Goal: Navigation & Orientation: Find specific page/section

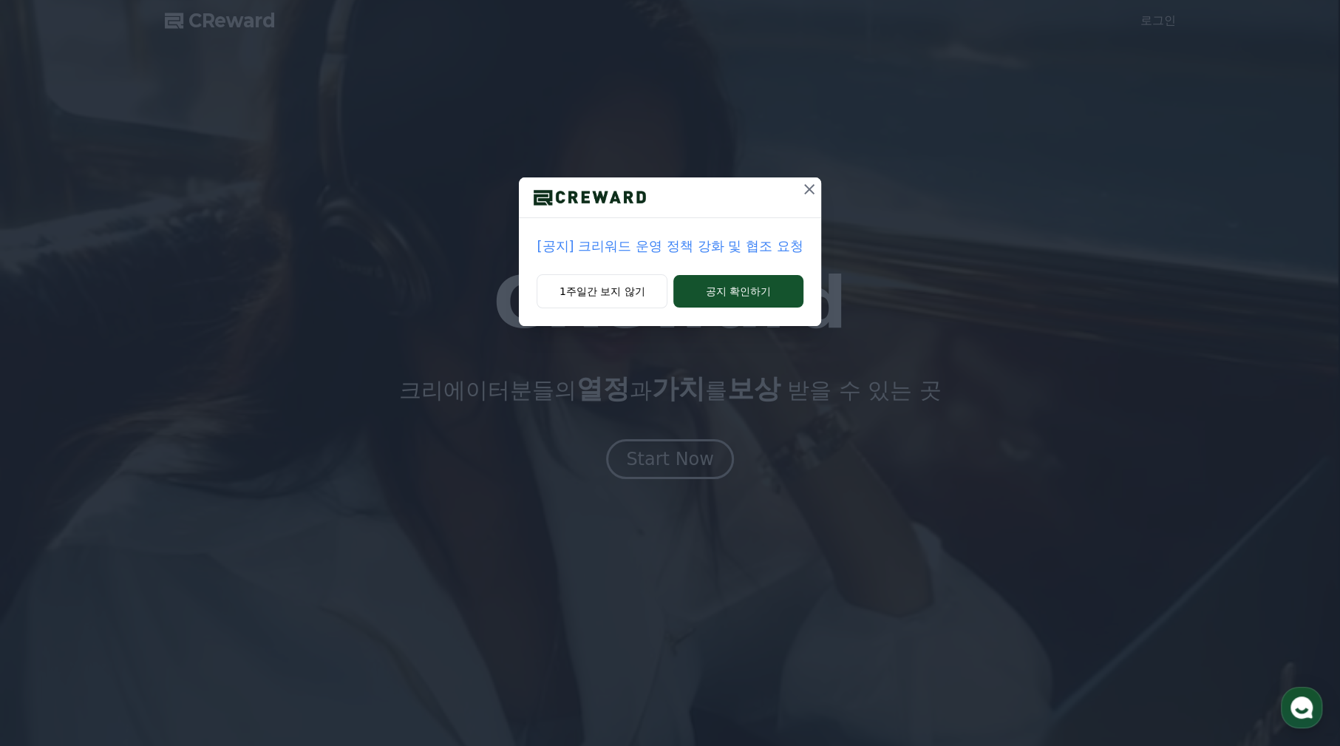
click at [810, 185] on icon at bounding box center [809, 189] width 18 height 18
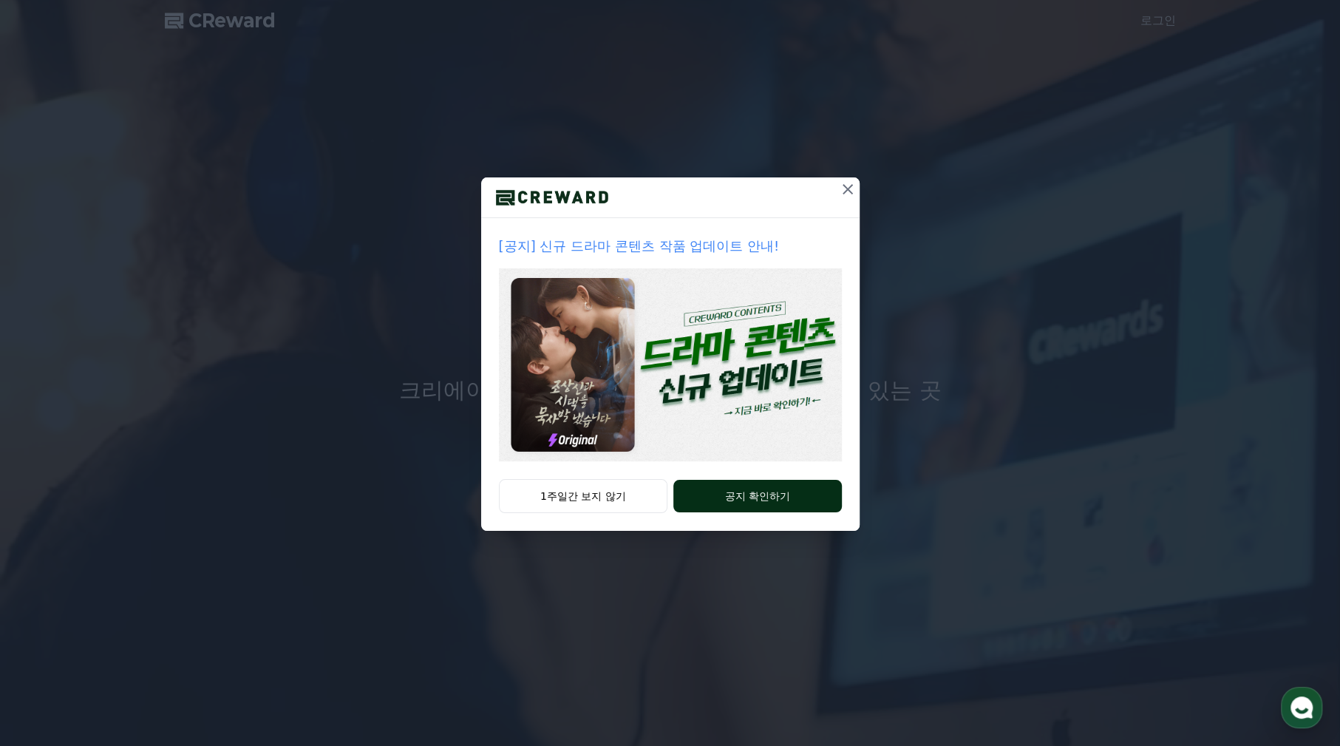
click at [719, 494] on button "공지 확인하기" at bounding box center [757, 496] width 168 height 33
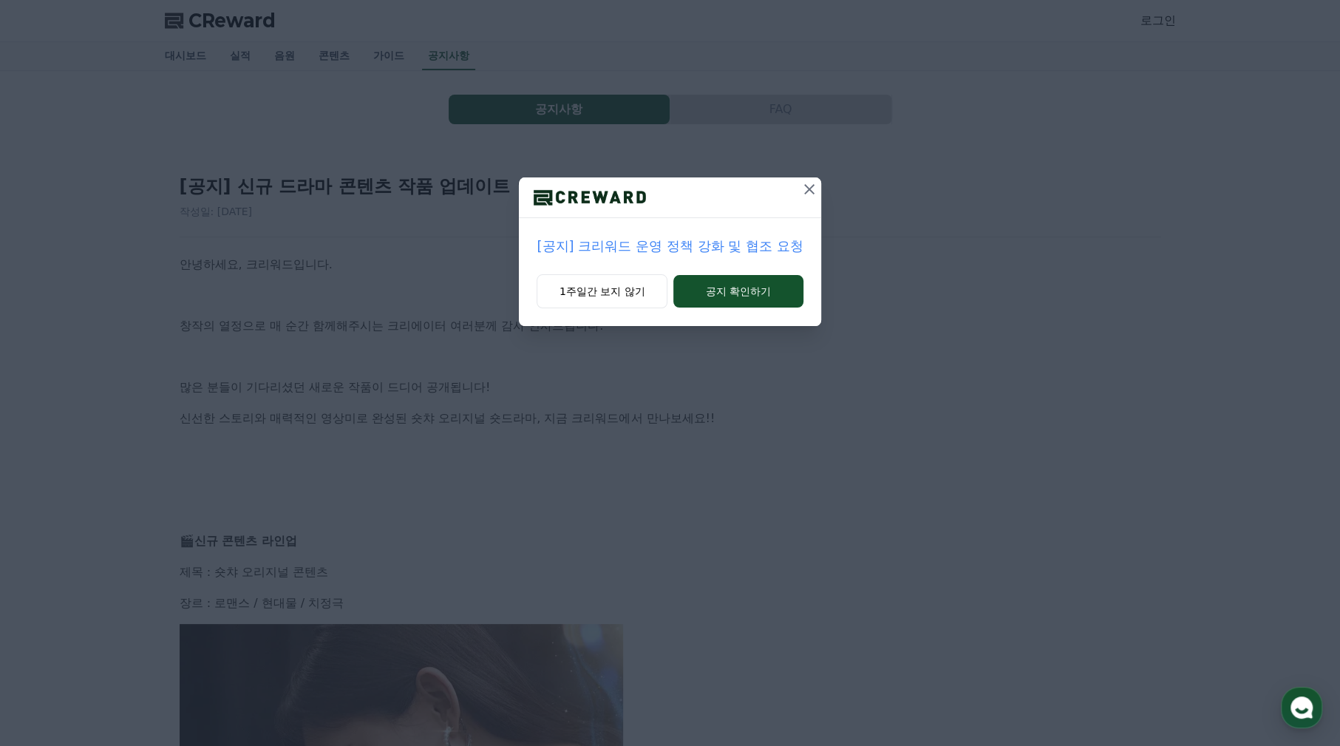
click at [805, 193] on icon at bounding box center [809, 189] width 10 height 10
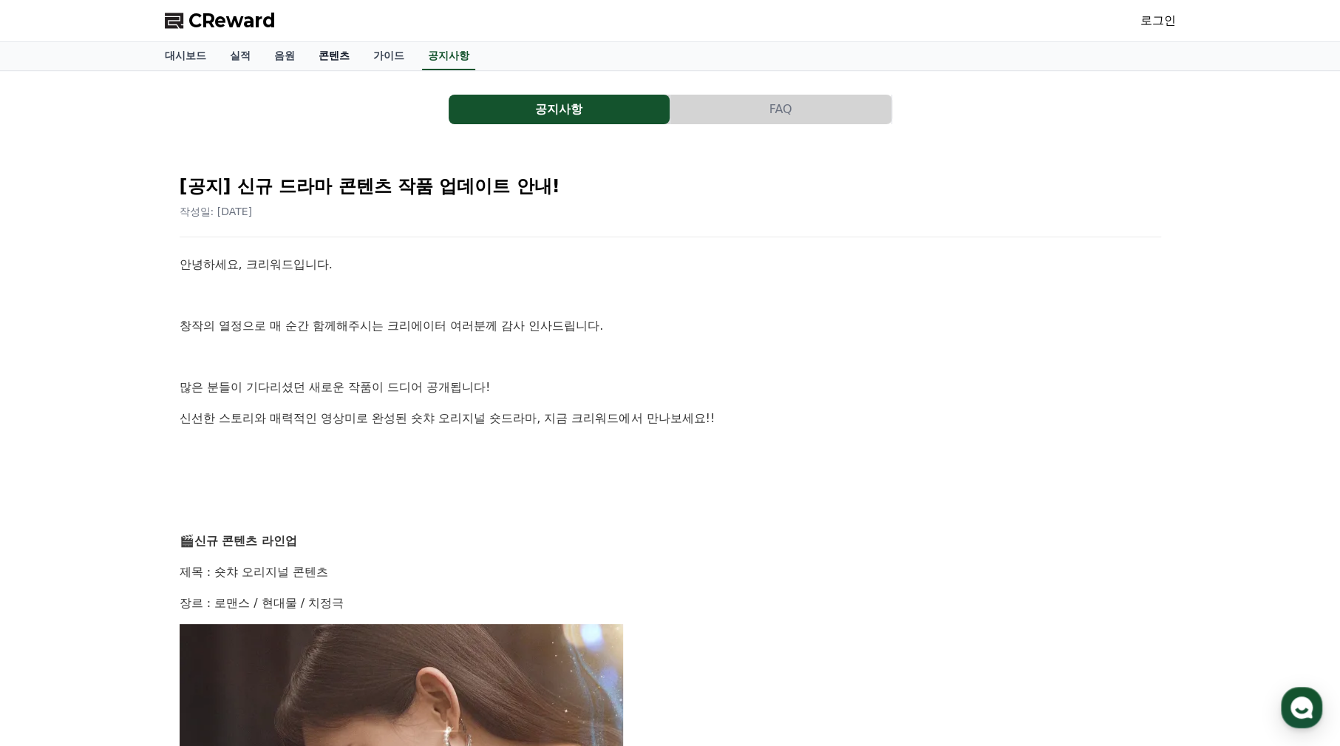
click at [344, 56] on link "콘텐츠" at bounding box center [334, 56] width 55 height 28
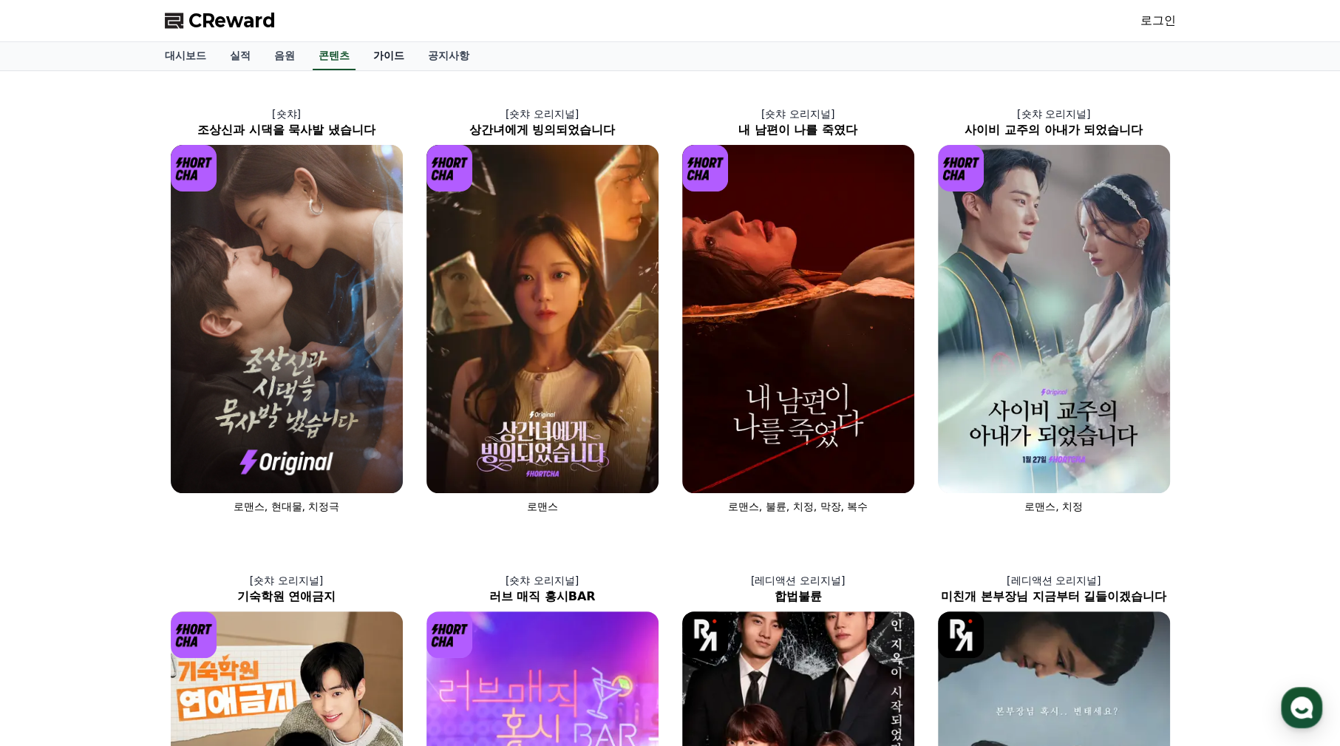
click at [389, 60] on link "가이드" at bounding box center [388, 56] width 55 height 28
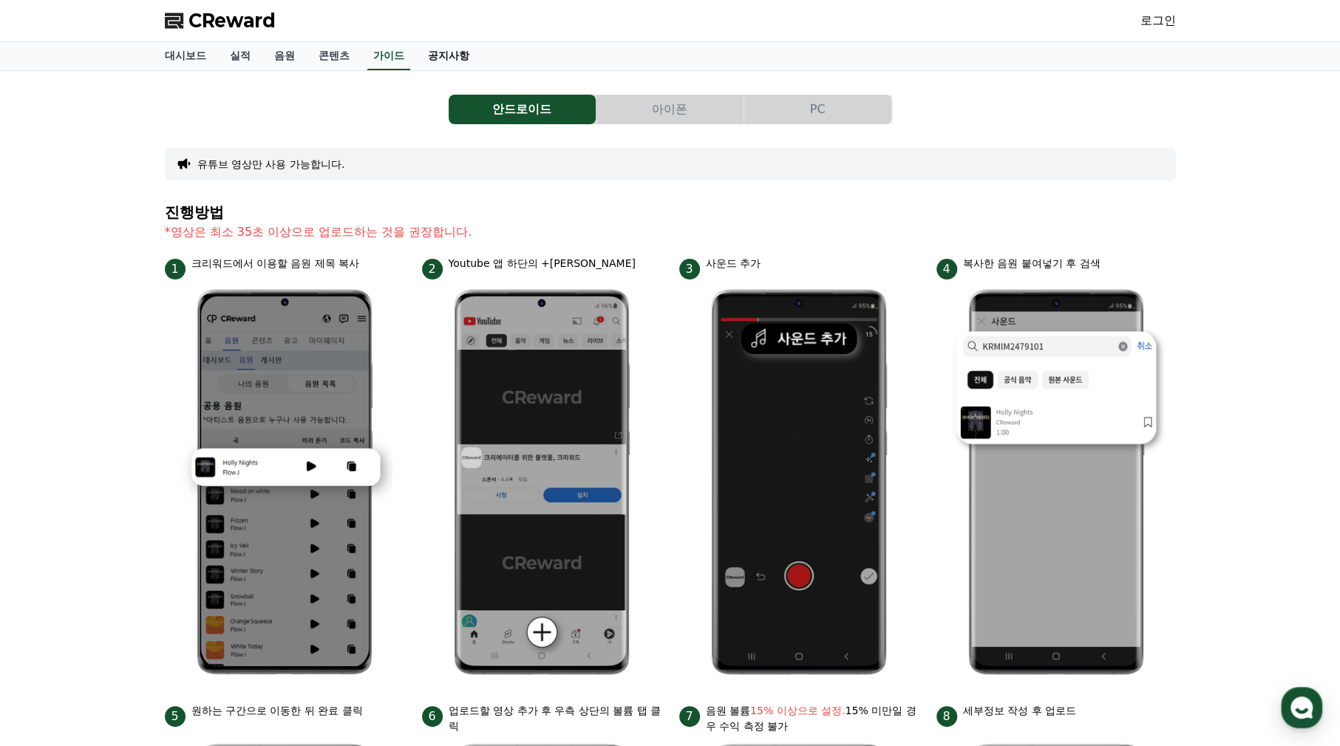
click at [439, 54] on link "공지사항" at bounding box center [448, 56] width 65 height 28
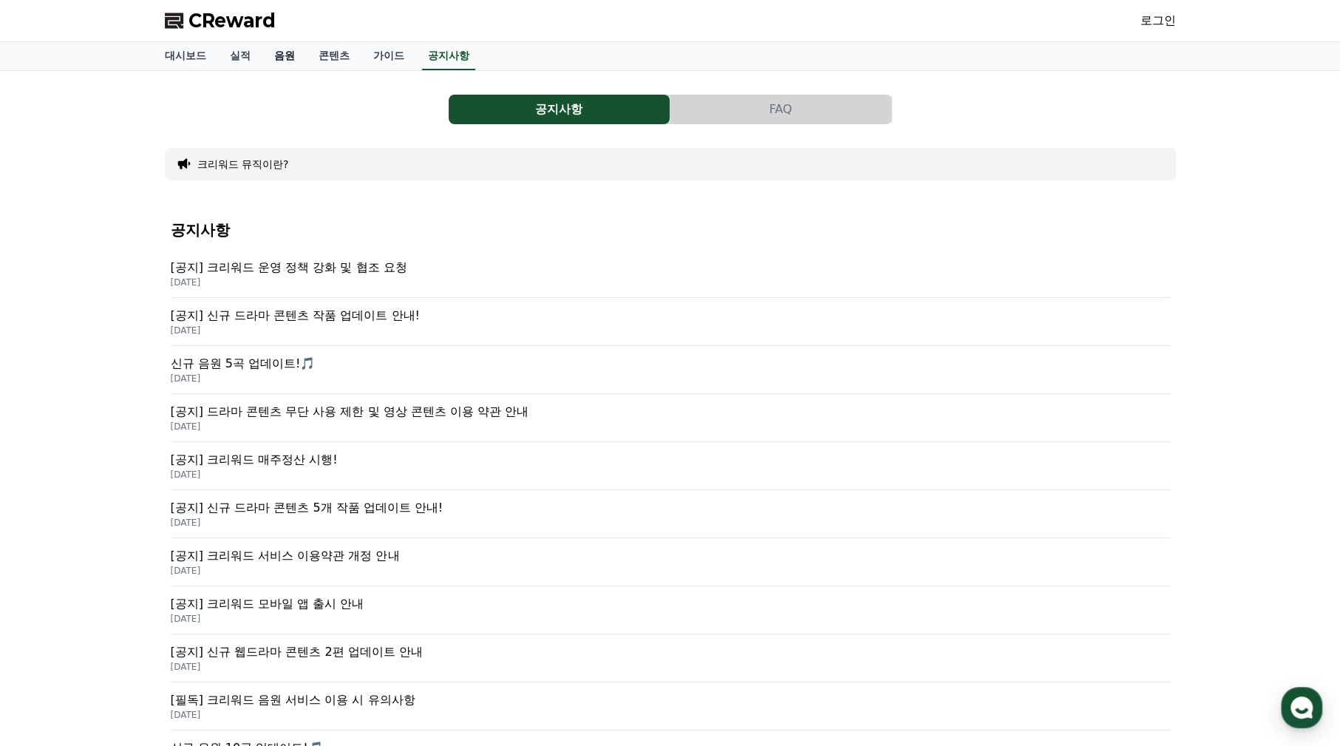
click at [285, 53] on link "음원" at bounding box center [284, 56] width 44 height 28
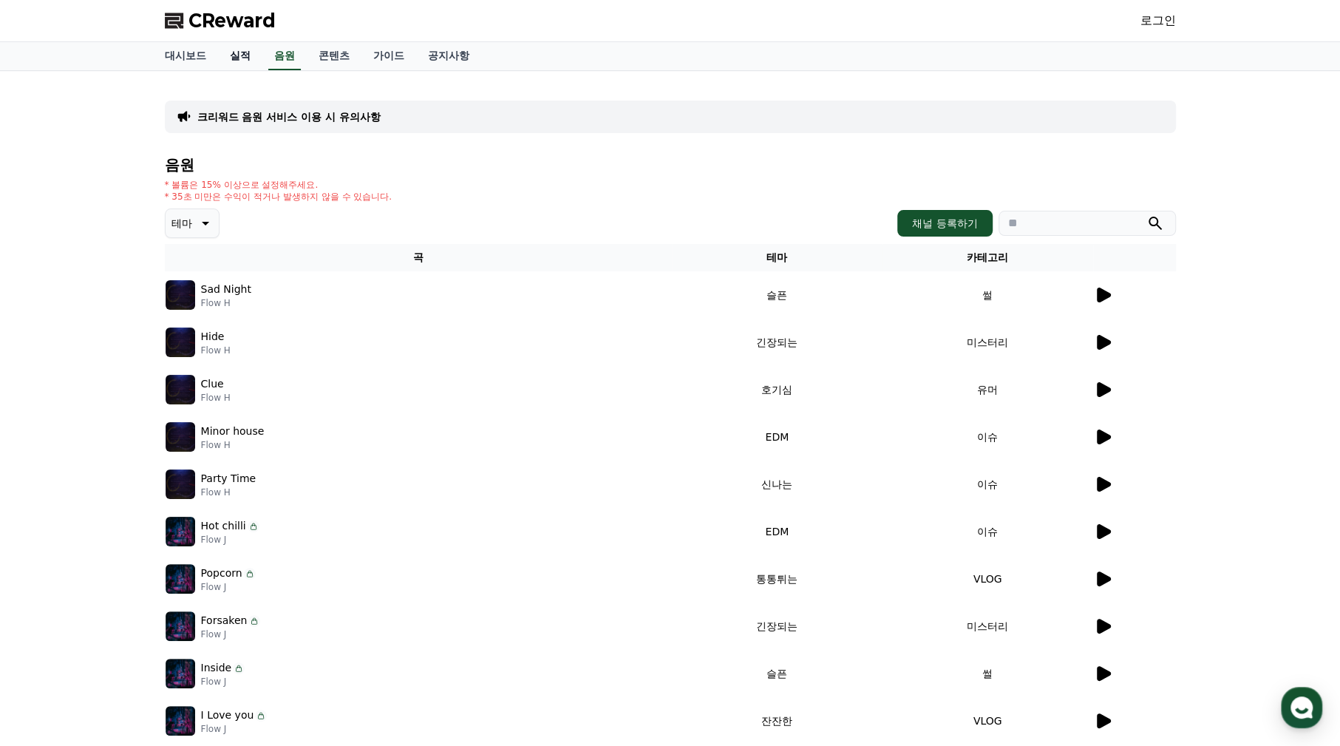
click at [239, 44] on link "실적" at bounding box center [240, 56] width 44 height 28
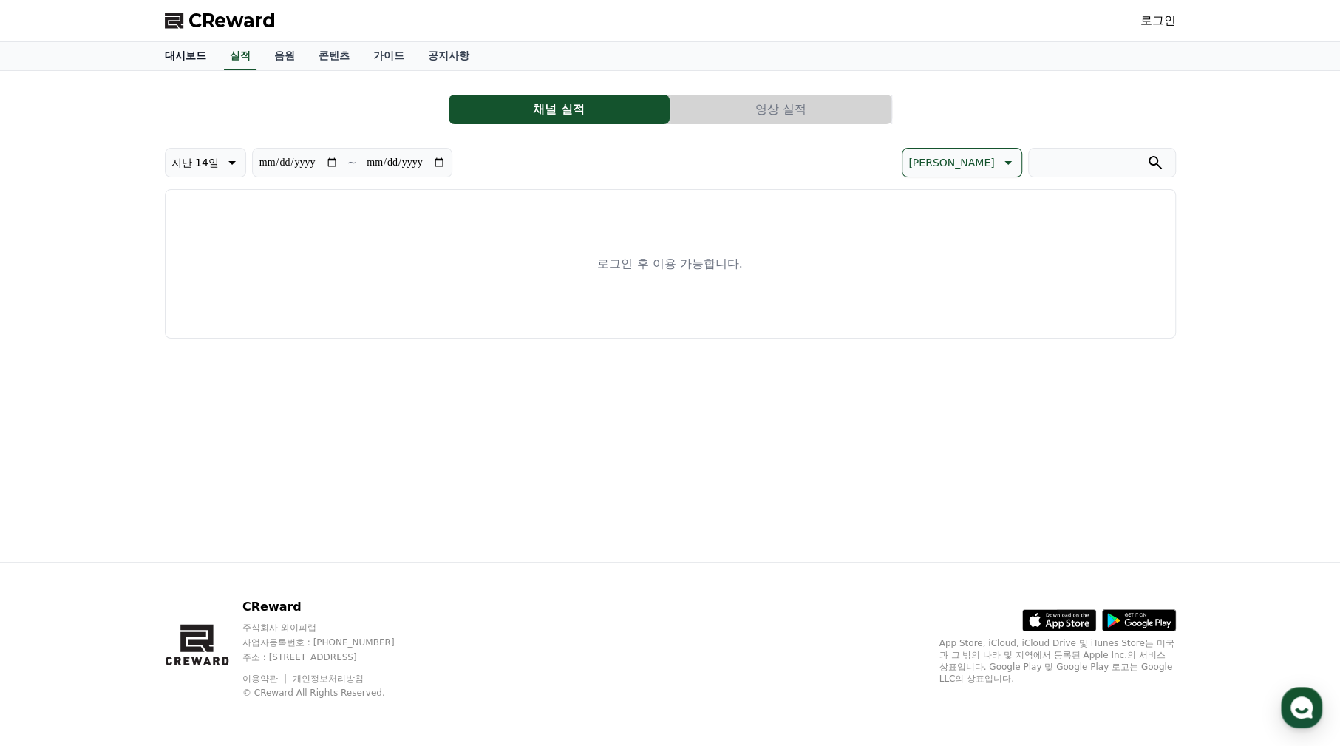
click at [154, 67] on link "대시보드" at bounding box center [185, 56] width 65 height 28
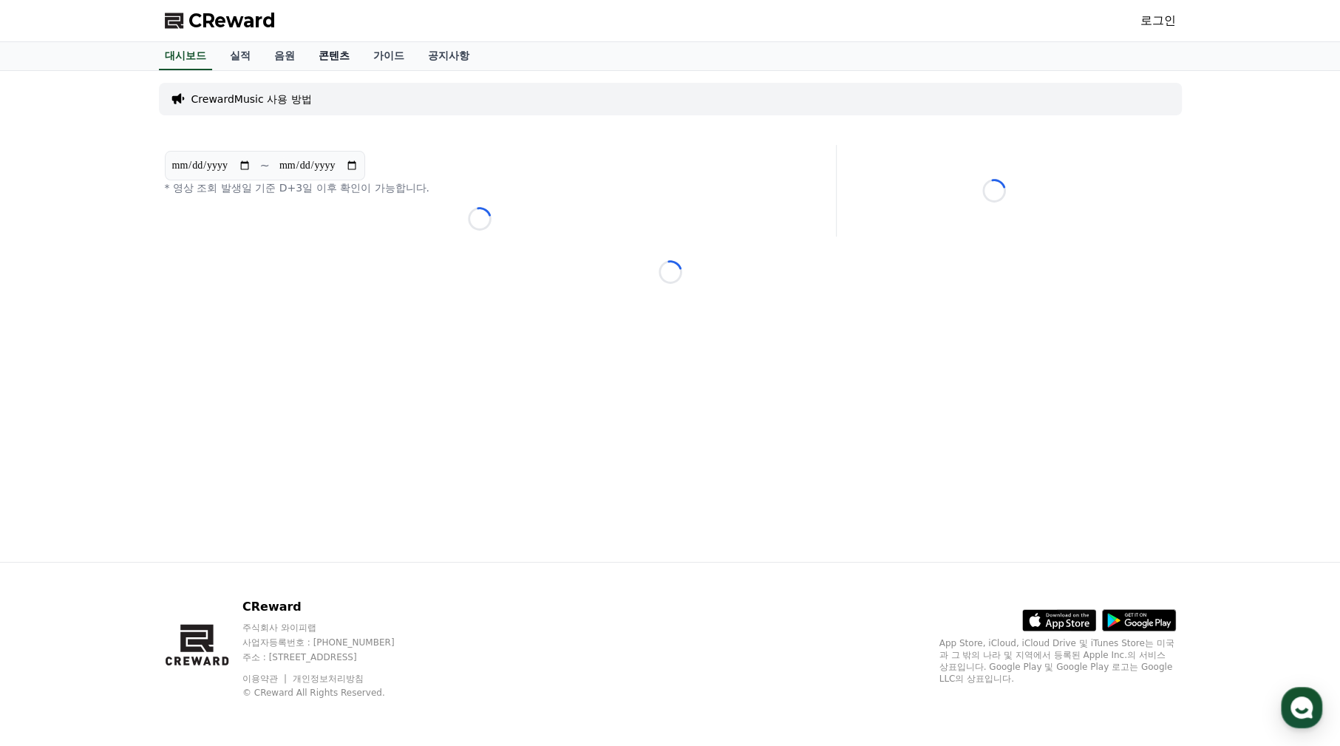
click at [336, 55] on link "콘텐츠" at bounding box center [334, 56] width 55 height 28
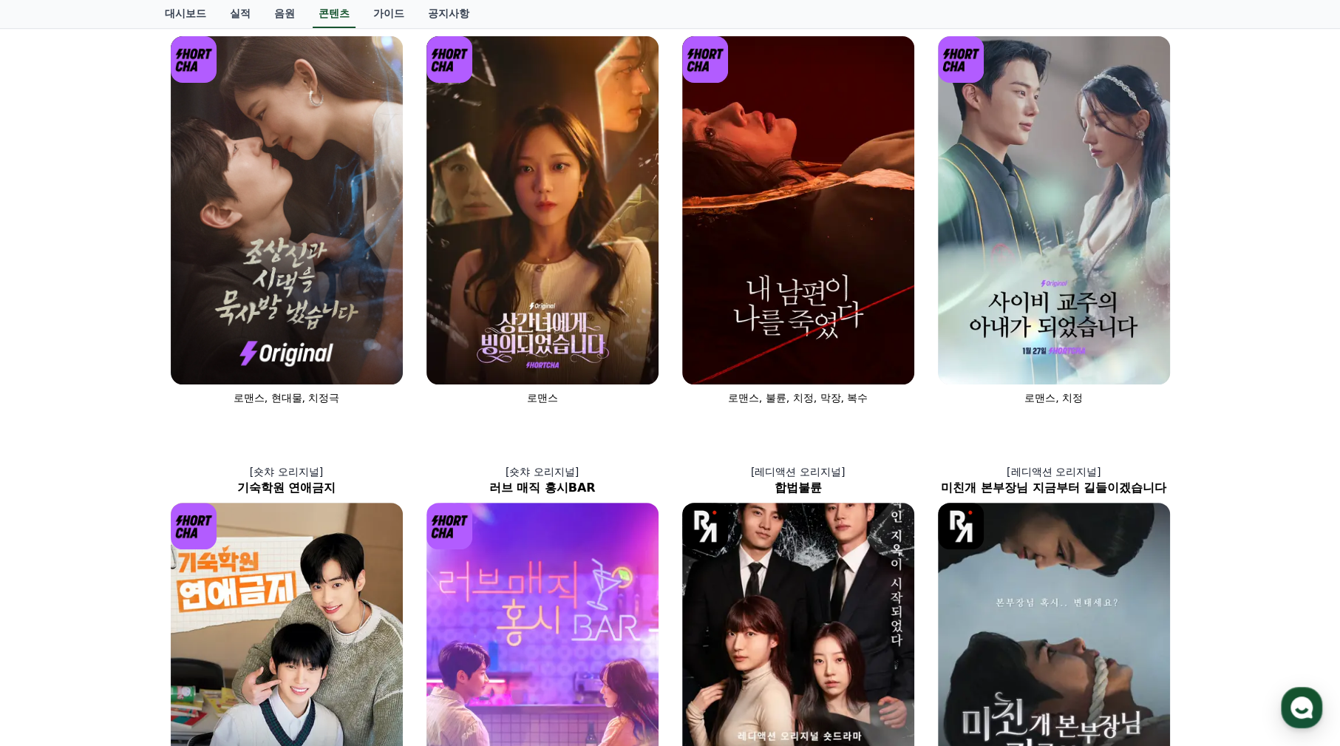
scroll to position [55, 0]
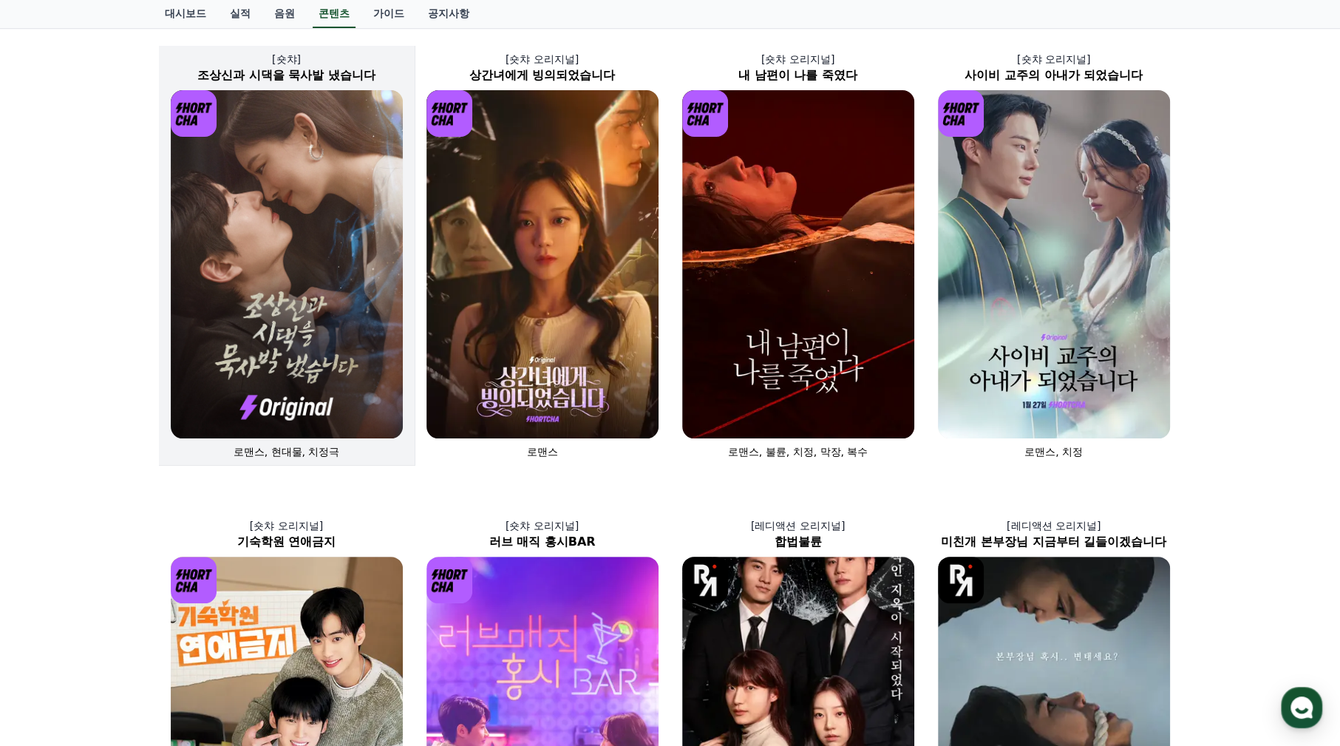
click at [297, 358] on img at bounding box center [287, 264] width 232 height 348
